Goal: Task Accomplishment & Management: Manage account settings

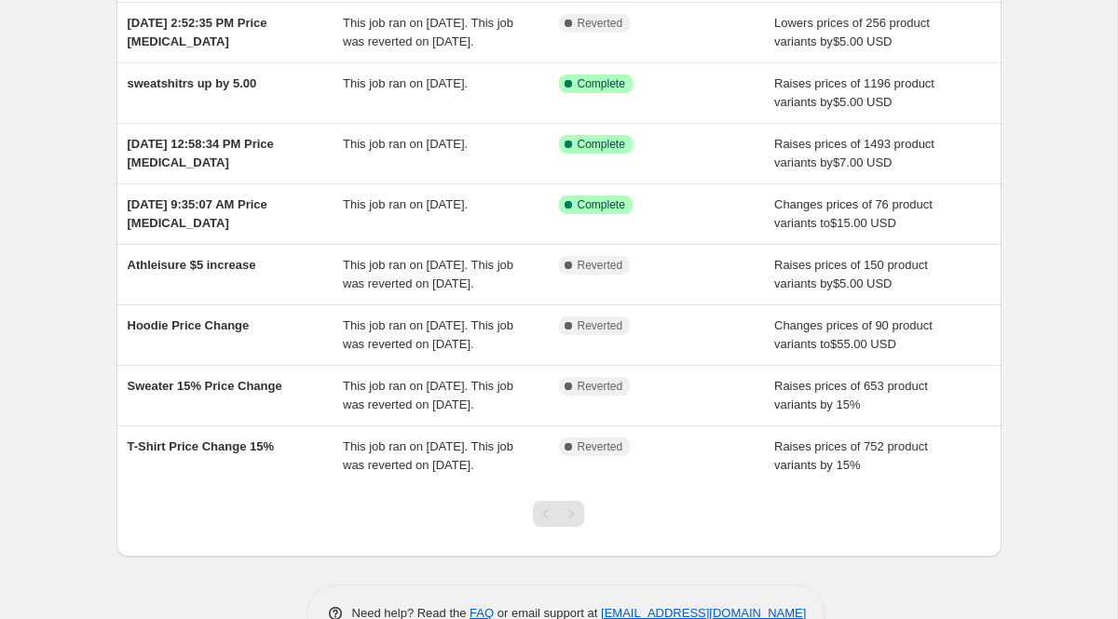
scroll to position [345, 0]
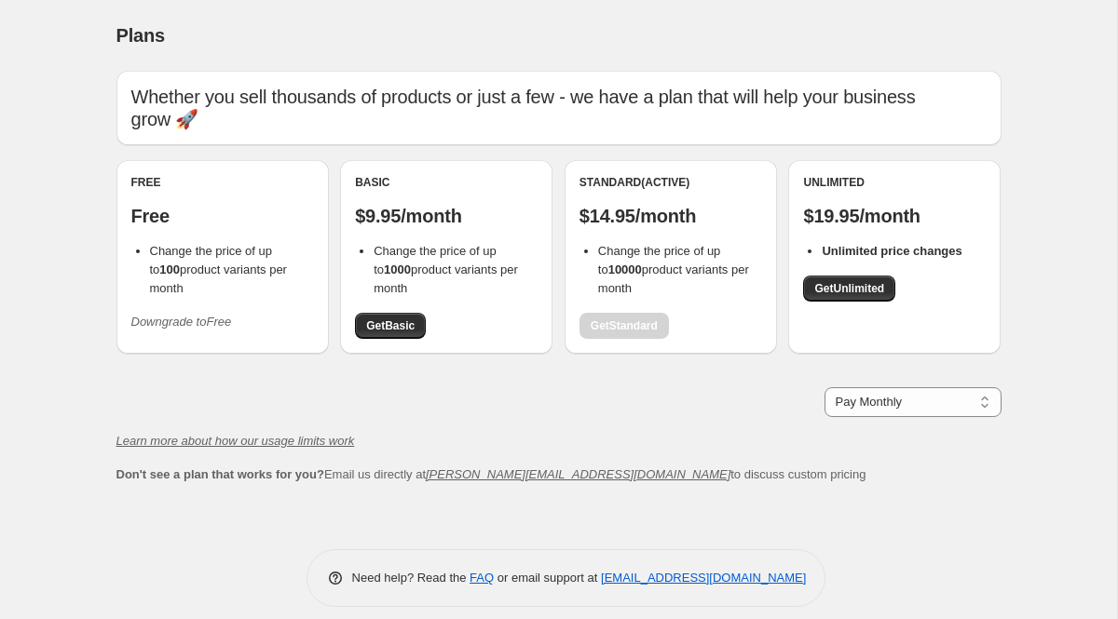
click at [234, 307] on button "Downgrade to Free" at bounding box center [181, 322] width 123 height 30
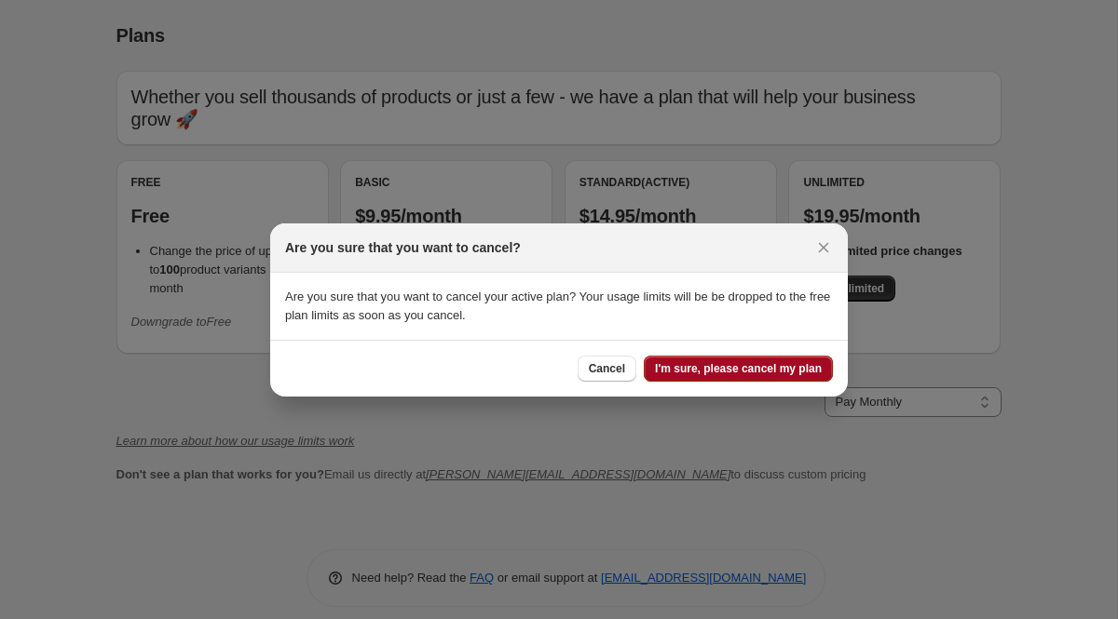
click at [704, 360] on button "I'm sure, please cancel my plan" at bounding box center [738, 369] width 189 height 26
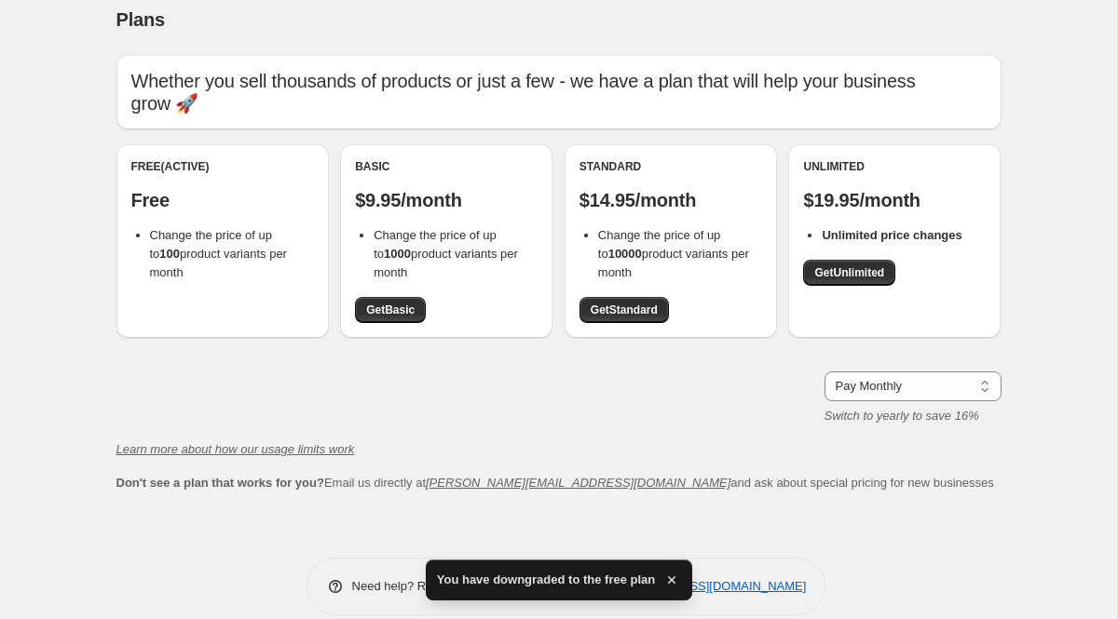
scroll to position [18, 0]
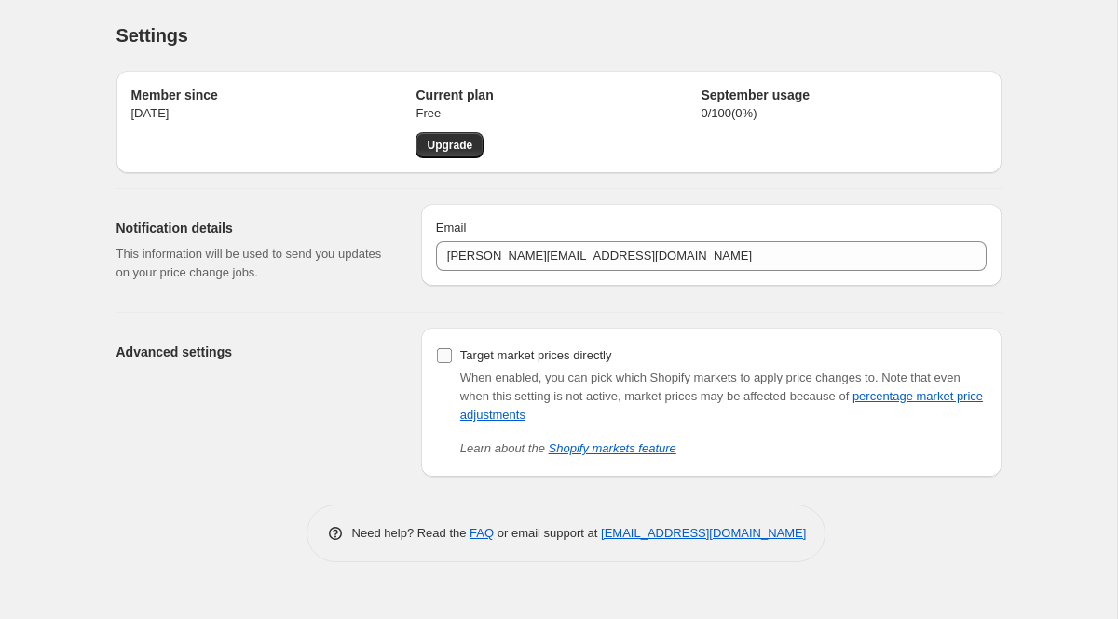
click at [445, 358] on input "Target market prices directly" at bounding box center [444, 355] width 15 height 15
checkbox input "true"
